Goal: Task Accomplishment & Management: Complete application form

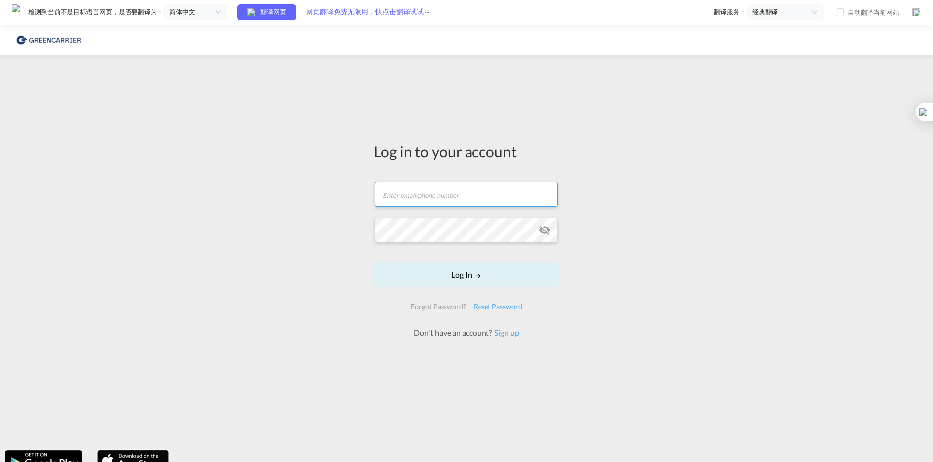
click at [443, 198] on input "text" at bounding box center [466, 194] width 183 height 25
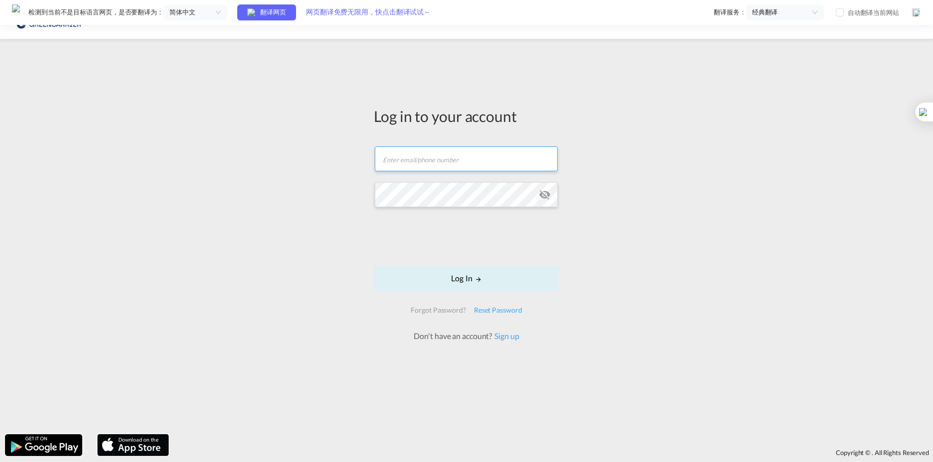
scroll to position [25, 0]
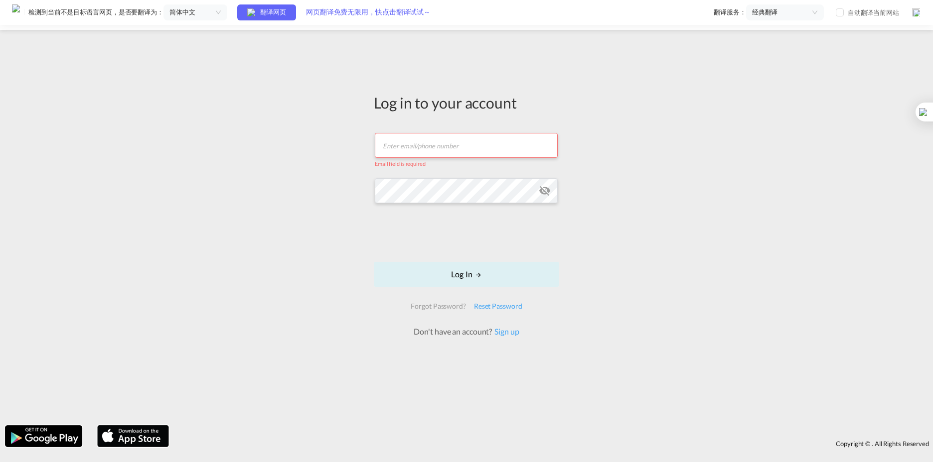
click at [346, 137] on div "Log in to your account Email field is required Password field is required Log I…" at bounding box center [466, 228] width 933 height 386
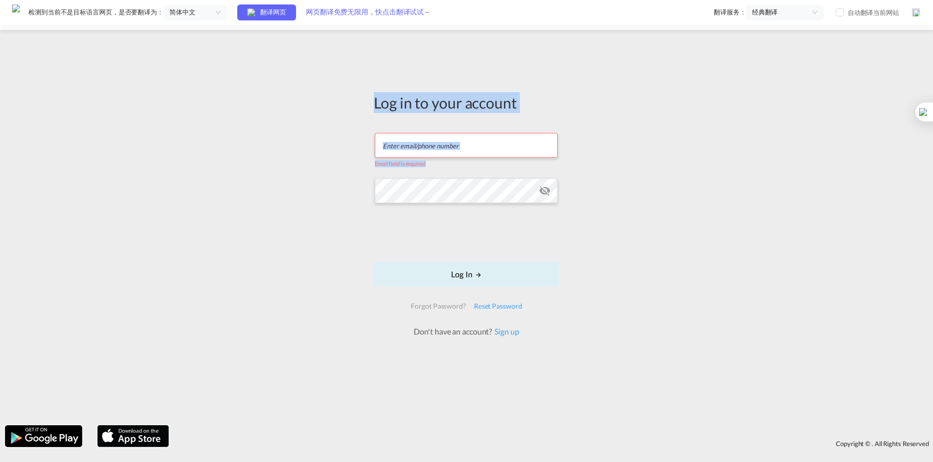
drag, startPoint x: 351, startPoint y: 98, endPoint x: 318, endPoint y: 215, distance: 122.1
click at [337, 203] on div "Log in to your account Email field is required Password field is required Log I…" at bounding box center [466, 228] width 933 height 386
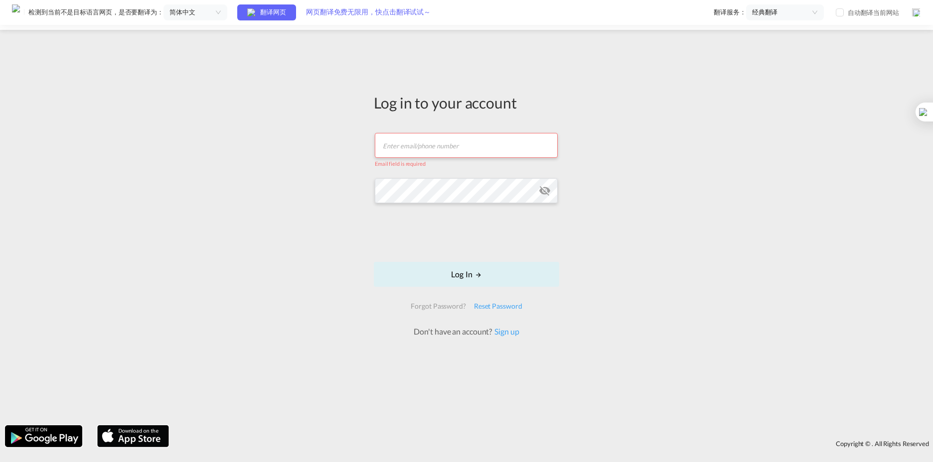
drag, startPoint x: 339, startPoint y: 324, endPoint x: 348, endPoint y: 319, distance: 10.5
click at [340, 324] on div "Log in to your account Email field is required Password field is required Log I…" at bounding box center [466, 228] width 933 height 386
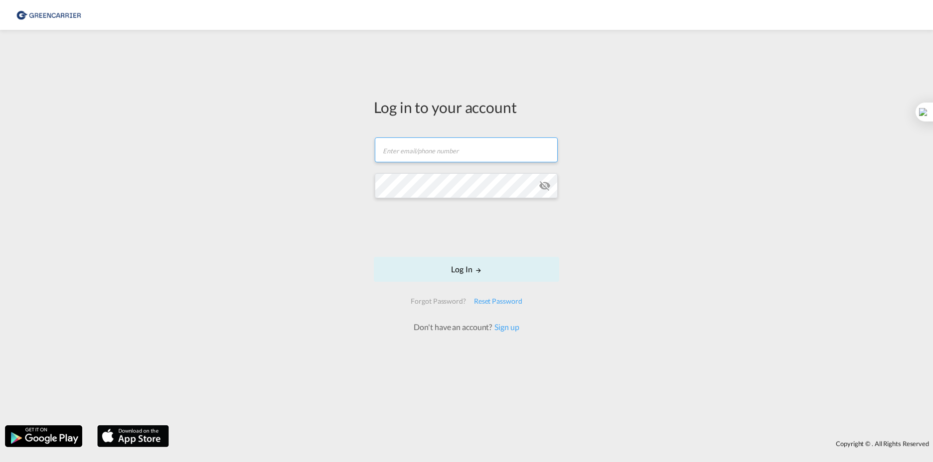
click at [456, 149] on input "text" at bounding box center [466, 150] width 183 height 25
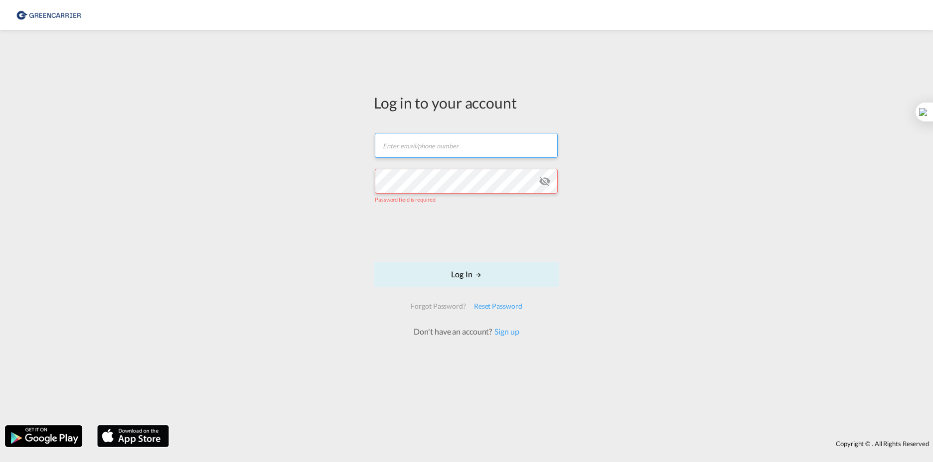
click at [433, 142] on input "text" at bounding box center [466, 145] width 183 height 25
click at [612, 135] on div "Log in to your account Email field is required Password field is required Log I…" at bounding box center [466, 228] width 933 height 386
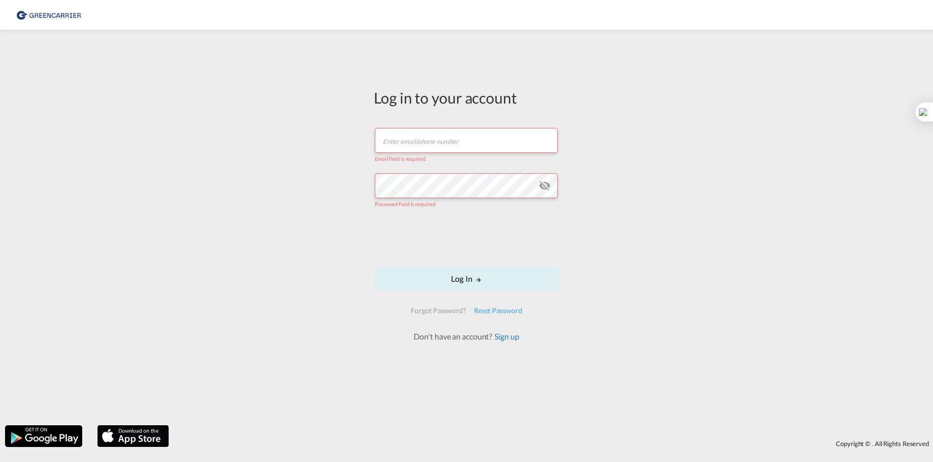
click at [509, 340] on link "Sign up" at bounding box center [505, 336] width 27 height 9
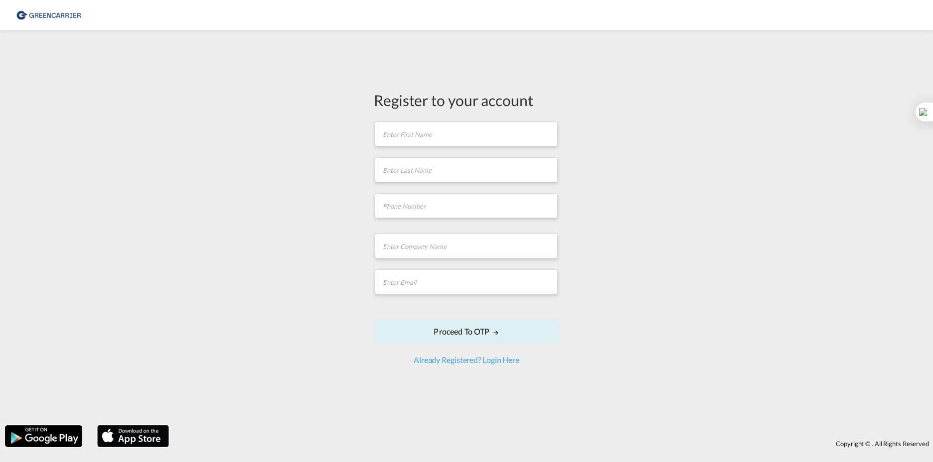
click at [435, 121] on md-input-container "First name is required" at bounding box center [466, 134] width 185 height 27
click at [437, 132] on input "text" at bounding box center [466, 134] width 183 height 25
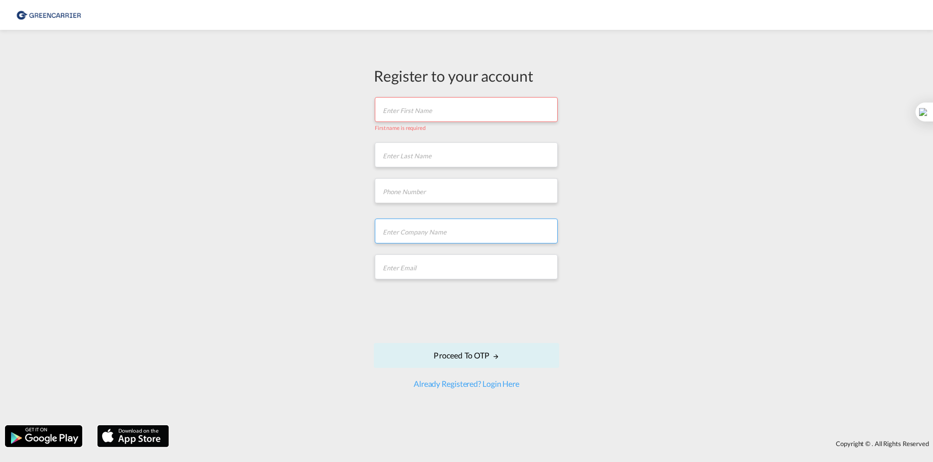
click at [445, 224] on input "text" at bounding box center [466, 231] width 183 height 25
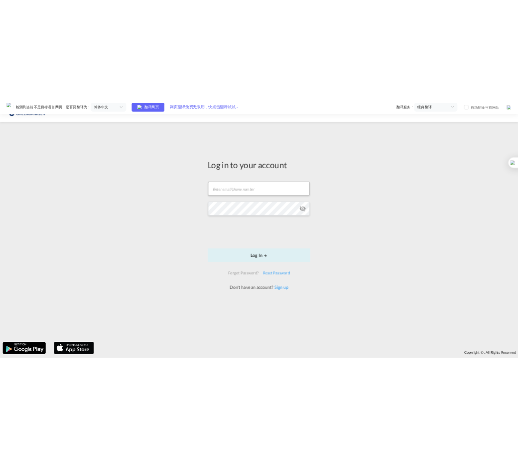
scroll to position [25, 0]
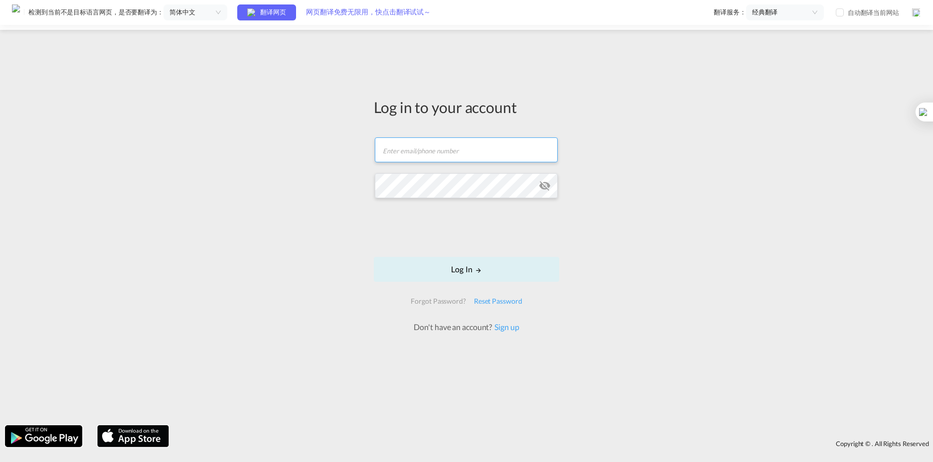
click at [447, 156] on input "text" at bounding box center [466, 150] width 183 height 25
click at [416, 151] on input "text" at bounding box center [466, 150] width 183 height 25
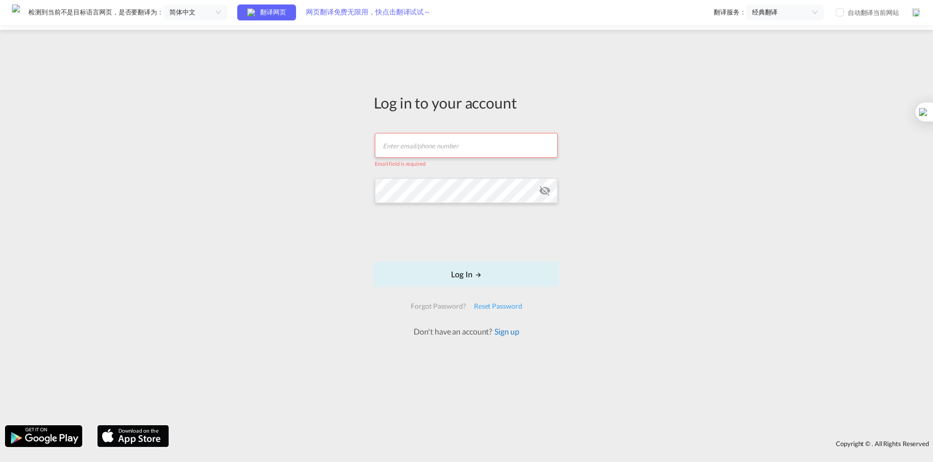
click at [510, 328] on link "Sign up" at bounding box center [505, 331] width 27 height 9
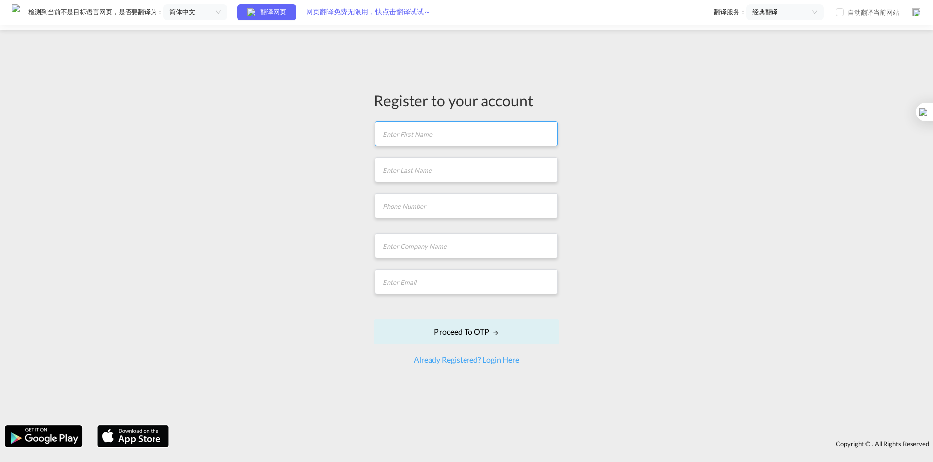
click at [403, 127] on input "text" at bounding box center [466, 134] width 183 height 25
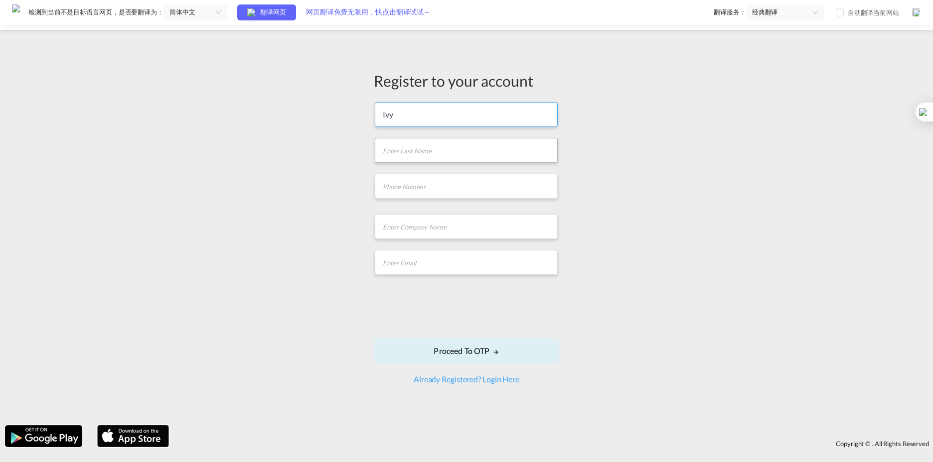
type input "Ivy"
click at [418, 154] on input "text" at bounding box center [466, 150] width 183 height 25
click at [418, 154] on input "Lyu" at bounding box center [466, 150] width 183 height 25
type input "Lyu"
click at [418, 184] on input "tel" at bounding box center [466, 186] width 183 height 25
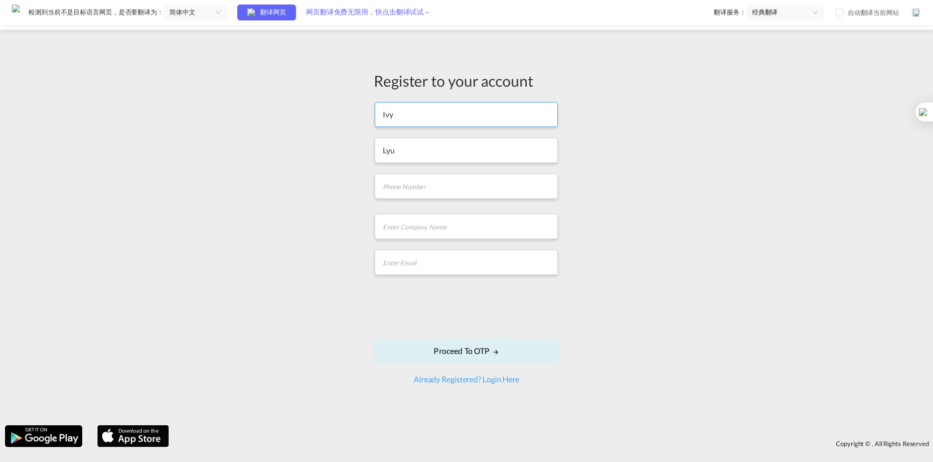
click at [421, 111] on input "Ivy" at bounding box center [466, 114] width 183 height 25
drag, startPoint x: 421, startPoint y: 111, endPoint x: 304, endPoint y: 113, distance: 117.1
click at [304, 113] on div "Register to your account Ivy Lyu Company Name field is required Email is requir…" at bounding box center [466, 228] width 933 height 386
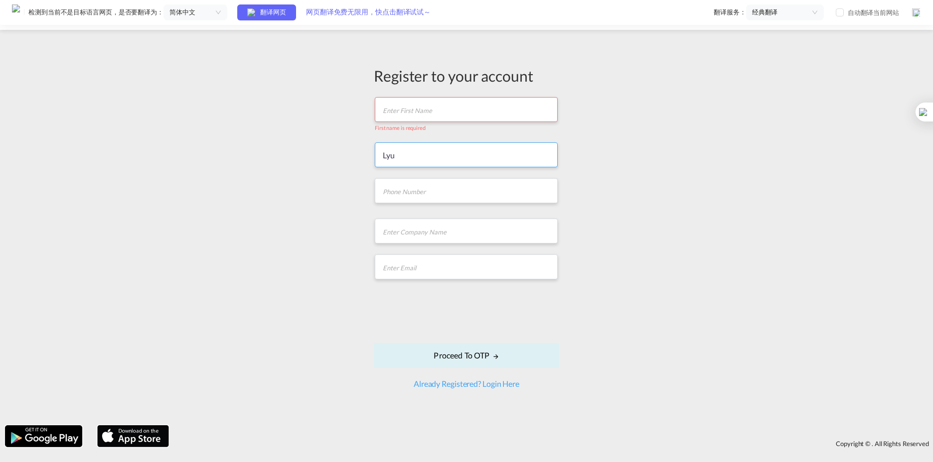
drag, startPoint x: 410, startPoint y: 159, endPoint x: 379, endPoint y: 158, distance: 30.9
click at [379, 158] on input "Lyu" at bounding box center [466, 155] width 183 height 25
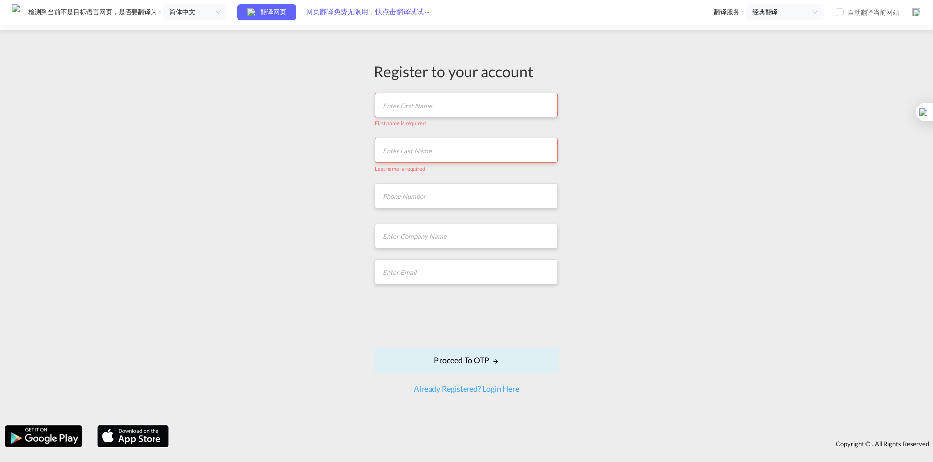
click at [426, 108] on input "text" at bounding box center [466, 105] width 183 height 25
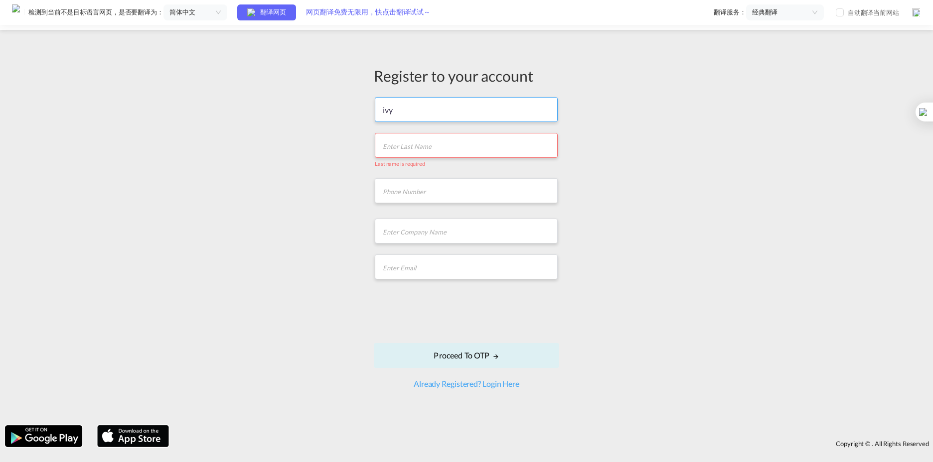
type input "ivy"
click at [453, 148] on input "text" at bounding box center [466, 145] width 183 height 25
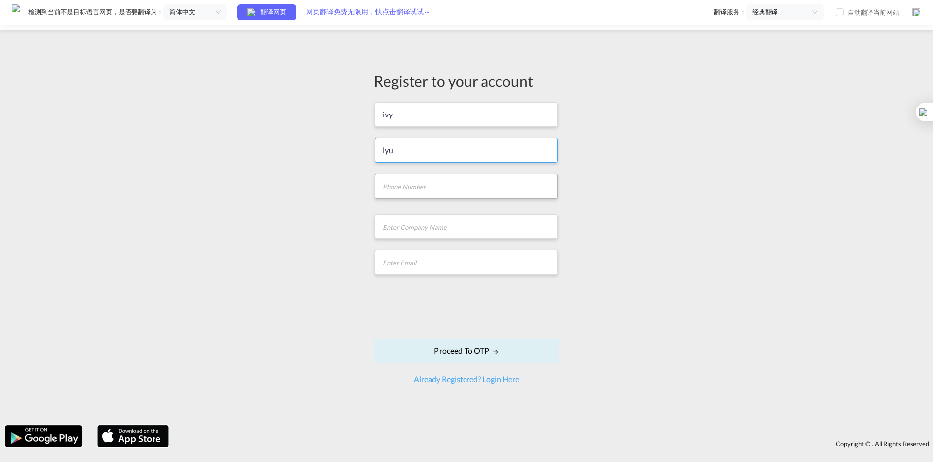
type input "lyu"
click at [443, 192] on input "tel" at bounding box center [466, 186] width 183 height 25
type input "13378453703"
click at [463, 222] on input "text" at bounding box center [466, 226] width 183 height 25
click at [403, 272] on input "email" at bounding box center [466, 262] width 183 height 25
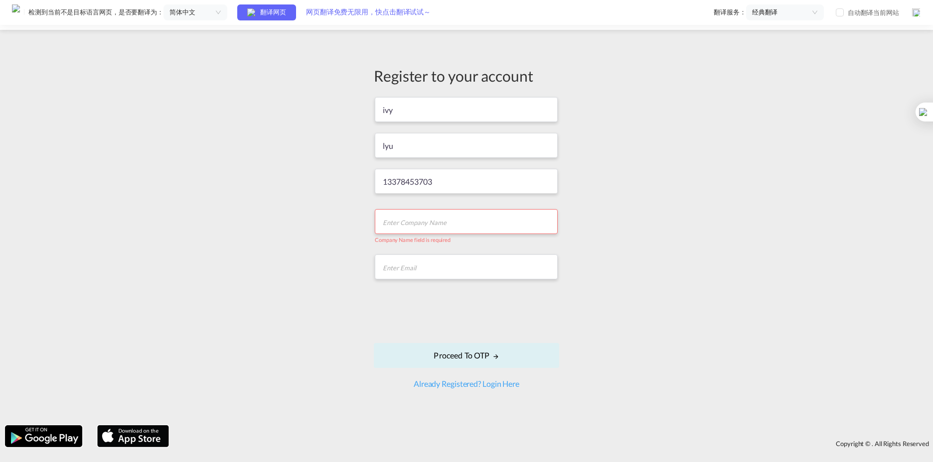
click at [442, 227] on input "text" at bounding box center [466, 221] width 183 height 25
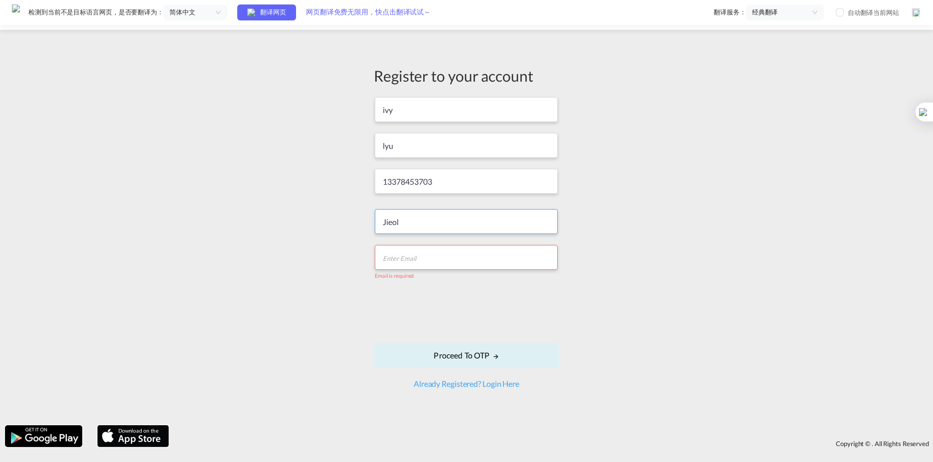
type input "Jieol"
click at [432, 267] on input "email" at bounding box center [466, 257] width 183 height 25
type input "Angel@jieol.com"
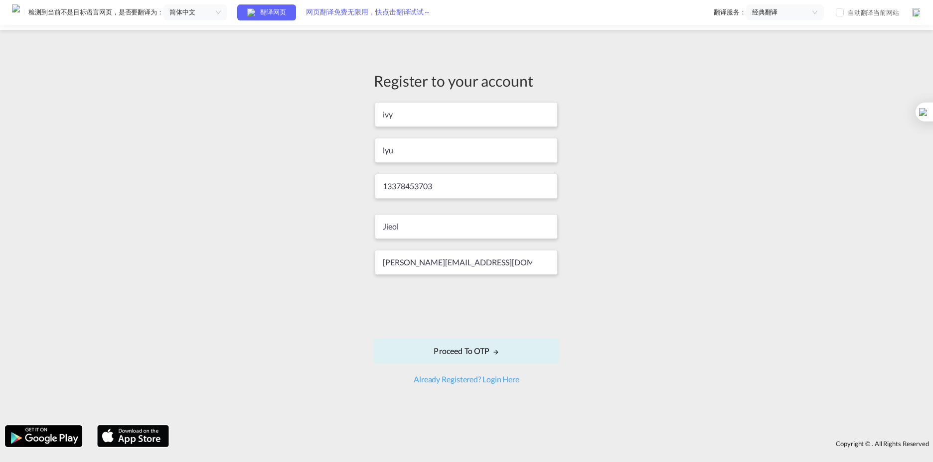
click at [610, 274] on div "Register to your account ivy lyu 13378453703 Jieol Angel@jieol.com Proceed to O…" at bounding box center [466, 228] width 933 height 386
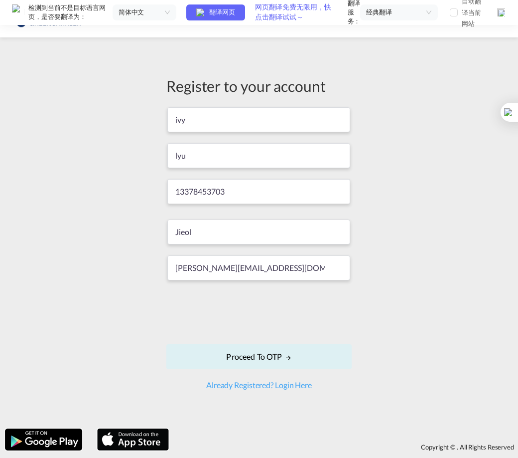
scroll to position [25, 0]
